Goal: Task Accomplishment & Management: Use online tool/utility

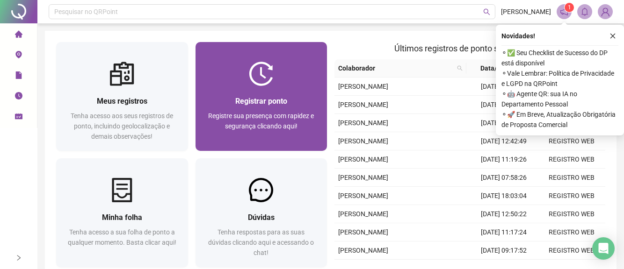
click at [245, 104] on span "Registrar ponto" at bounding box center [261, 101] width 52 height 9
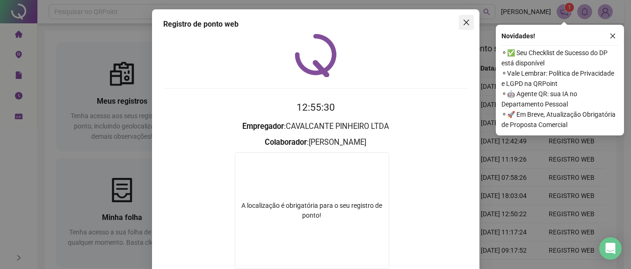
click at [462, 21] on icon "close" at bounding box center [465, 22] width 7 height 7
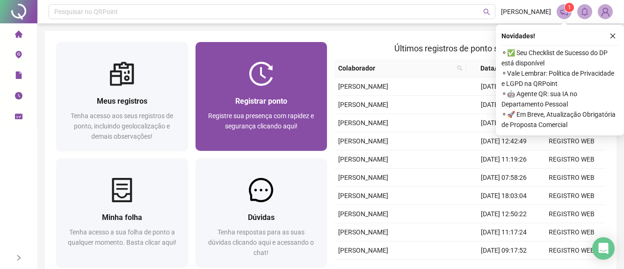
click at [248, 102] on span "Registrar ponto" at bounding box center [261, 101] width 52 height 9
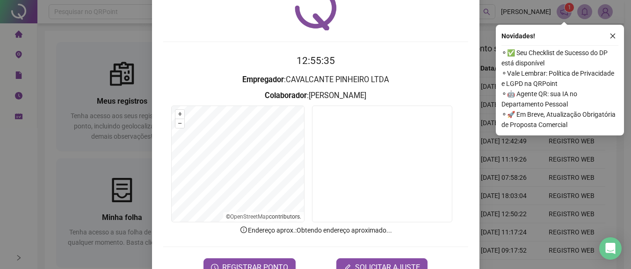
scroll to position [75, 0]
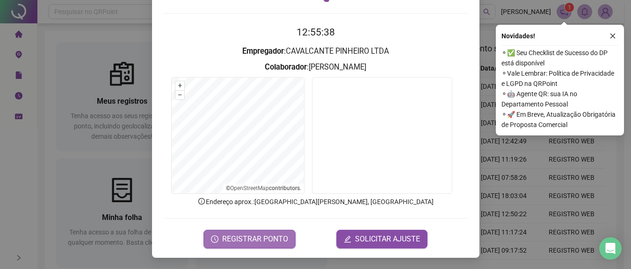
click at [245, 237] on span "REGISTRAR PONTO" at bounding box center [255, 239] width 66 height 11
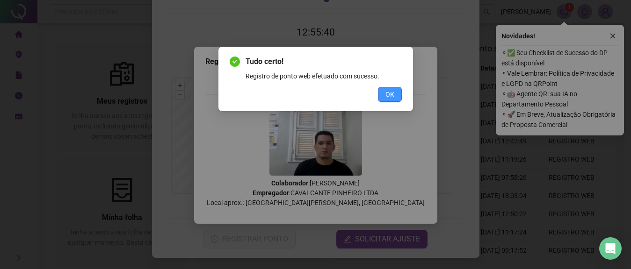
click at [394, 98] on button "OK" at bounding box center [390, 94] width 24 height 15
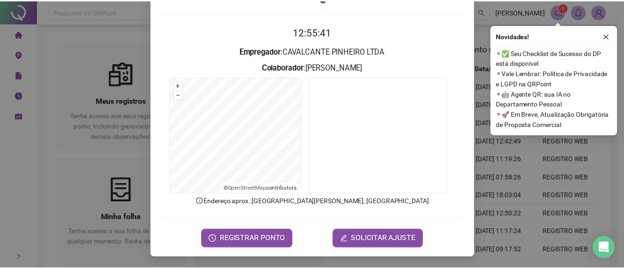
scroll to position [0, 0]
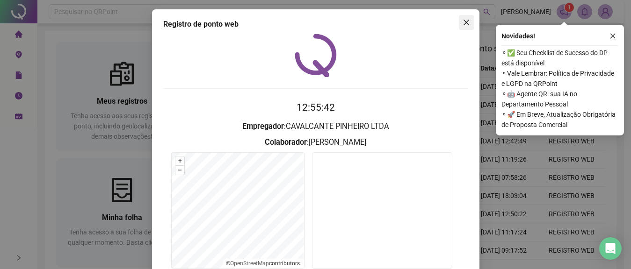
click at [463, 26] on icon "close" at bounding box center [465, 22] width 7 height 7
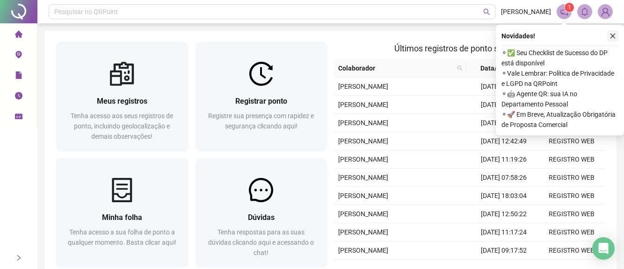
click at [613, 40] on button "button" at bounding box center [612, 35] width 11 height 11
